Goal: Check status: Check status

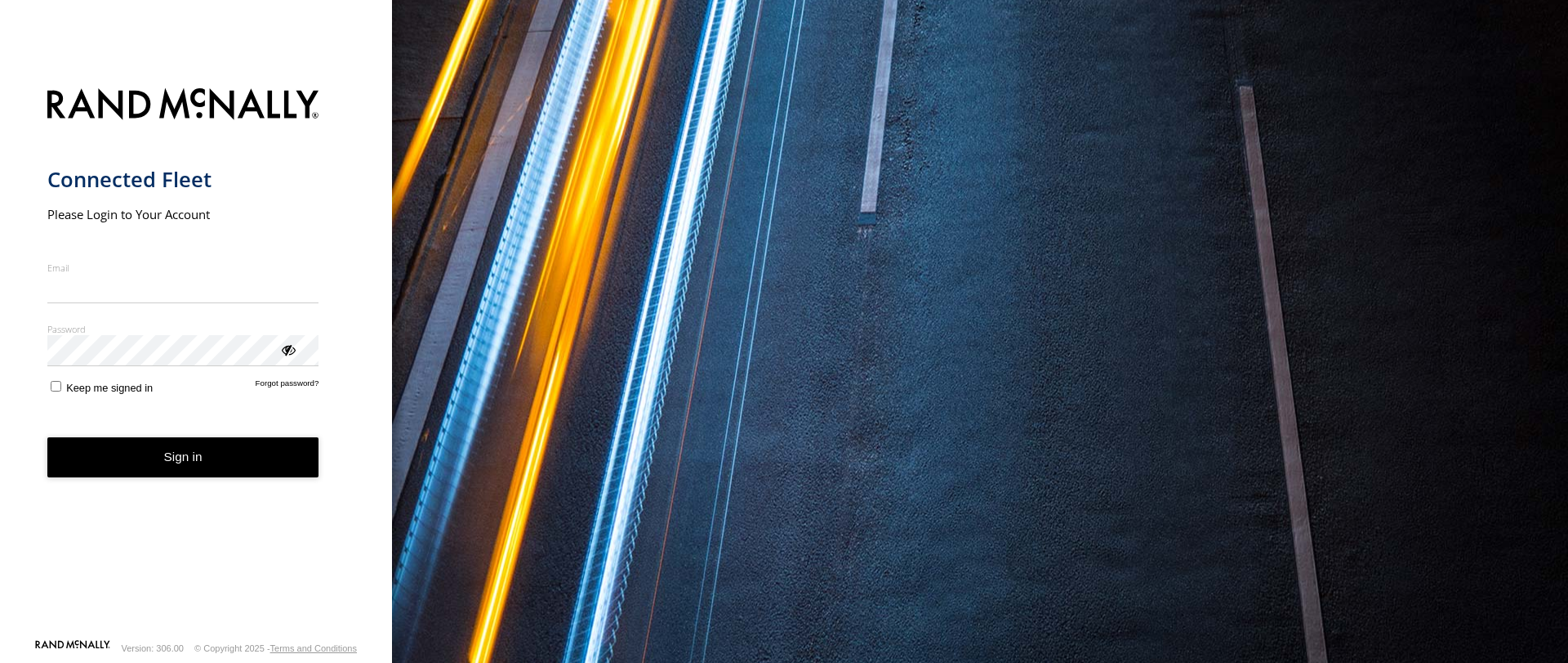
type input "**********"
click at [254, 460] on button "Sign in" at bounding box center [183, 457] width 272 height 40
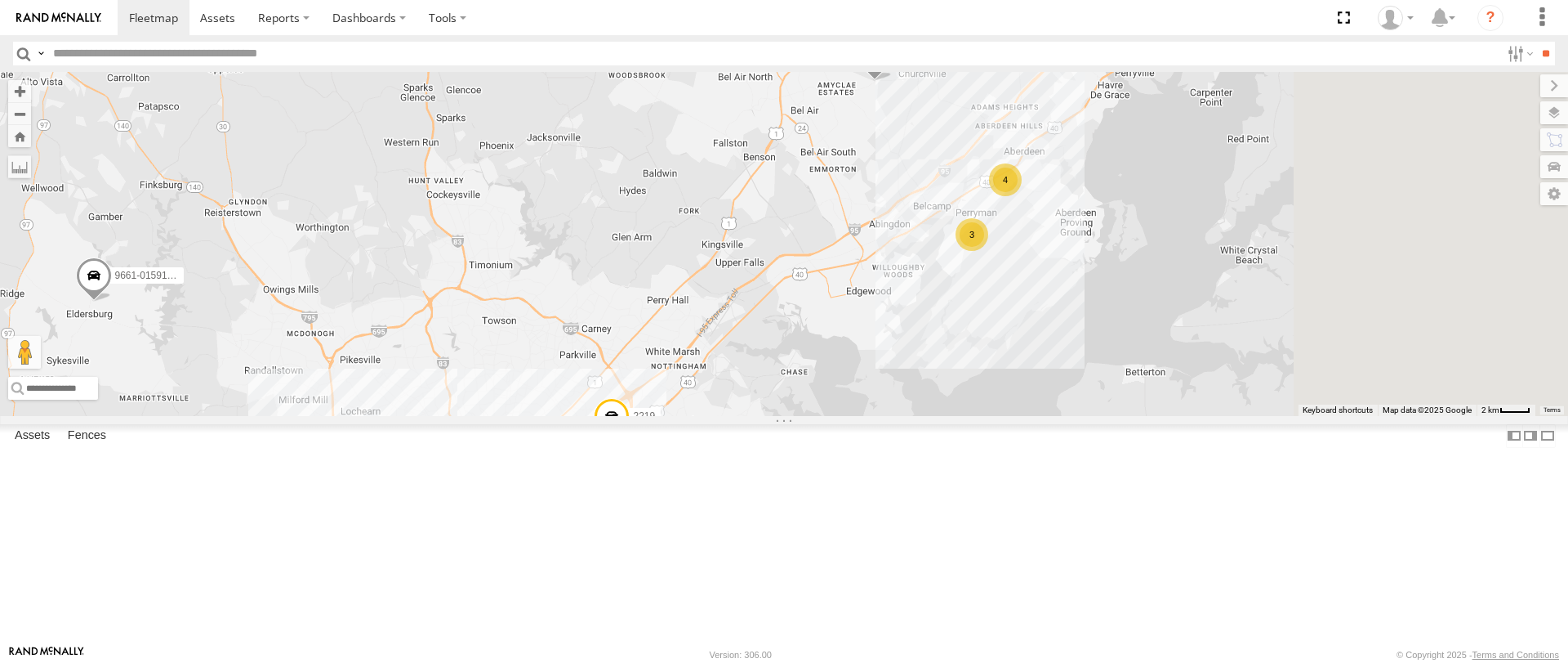
drag, startPoint x: 1307, startPoint y: 171, endPoint x: 1032, endPoint y: 420, distance: 371.0
click at [1032, 415] on div "2208-015910002284753 5817 2212 5822 11840 9661-015910002283565 2203 2201 9663 1…" at bounding box center [784, 243] width 1568 height 344
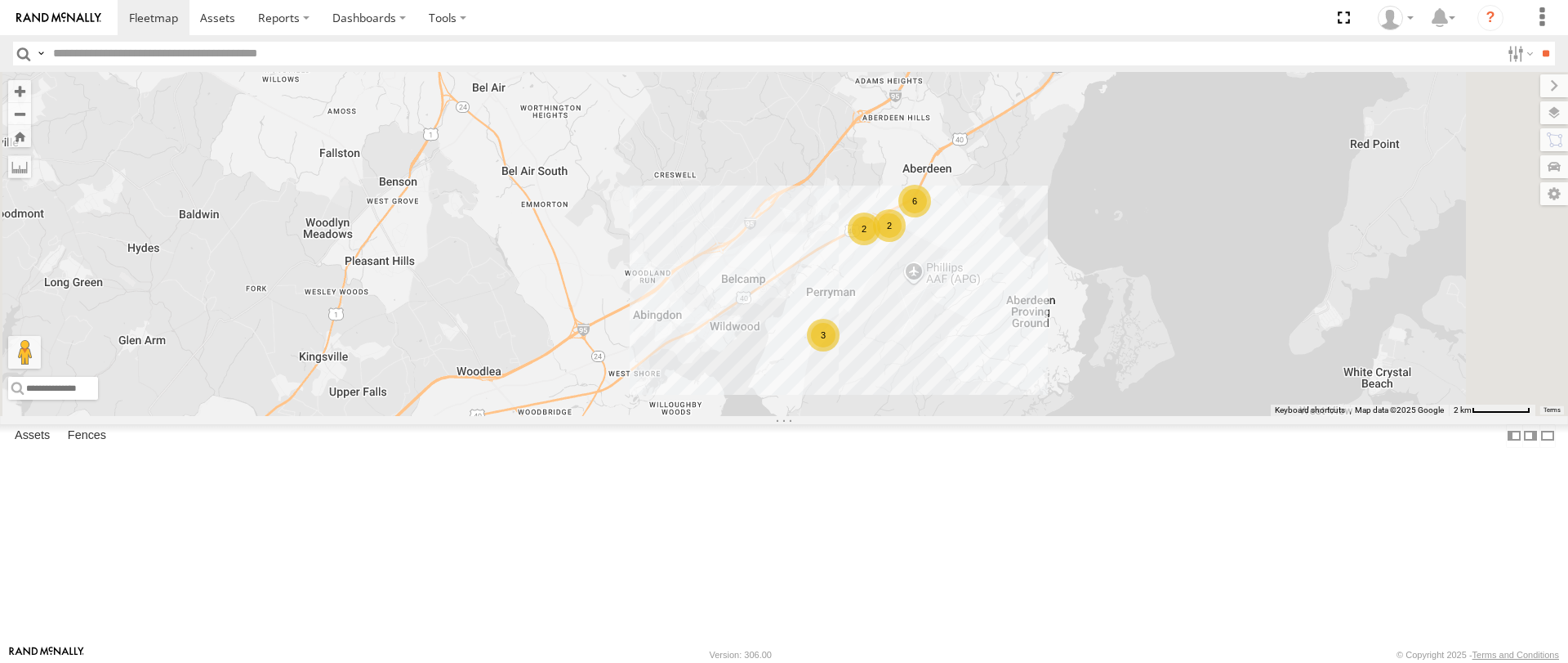
drag, startPoint x: 1300, startPoint y: 175, endPoint x: 1238, endPoint y: 294, distance: 134.2
click at [1239, 294] on div "2208-015910002284753 5817 2212 5822 11840 9661-015910002283565 2203 2201 9663 1…" at bounding box center [784, 243] width 1568 height 344
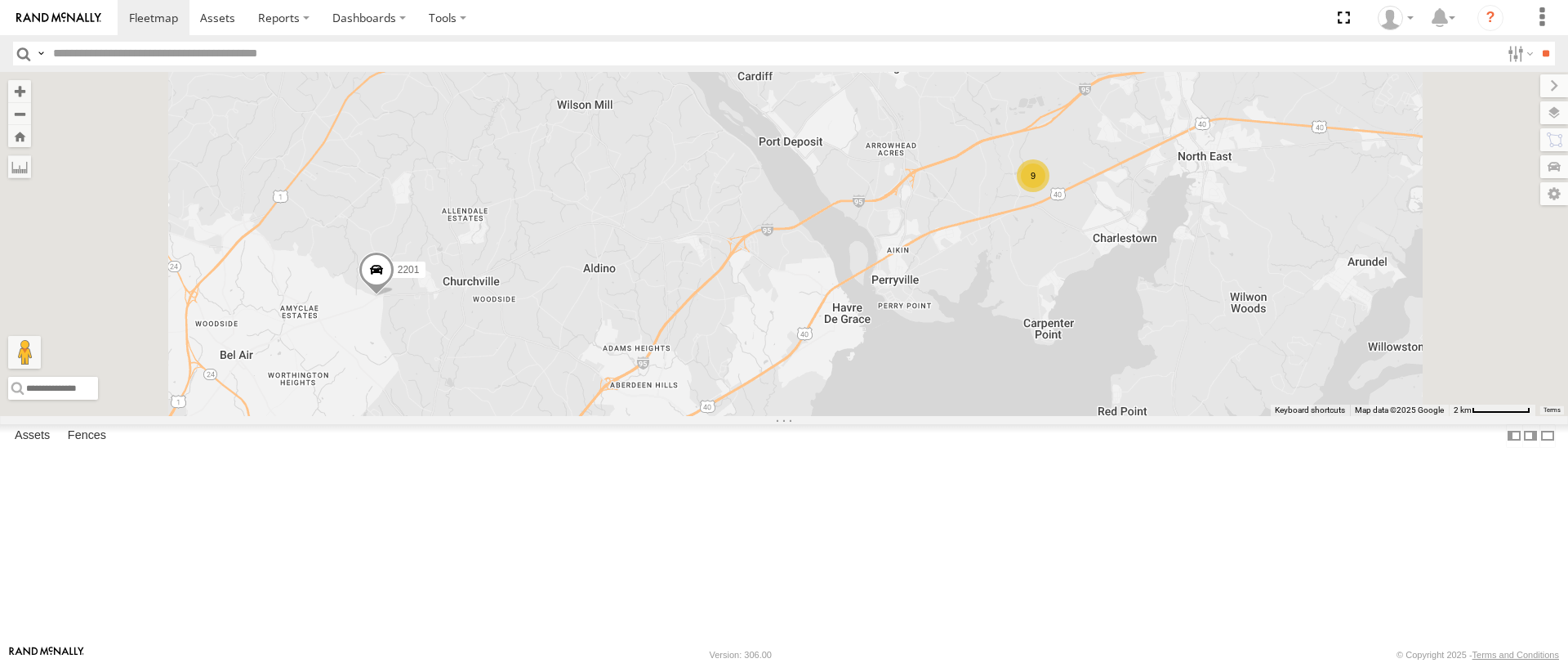
drag, startPoint x: 1251, startPoint y: 345, endPoint x: 1246, endPoint y: 354, distance: 10.3
click at [1246, 354] on div "2208-015910002284753 5817 2212 5822 11840 9661-015910002283565 2203 2201 9663 1…" at bounding box center [784, 243] width 1568 height 344
